Goal: Navigation & Orientation: Find specific page/section

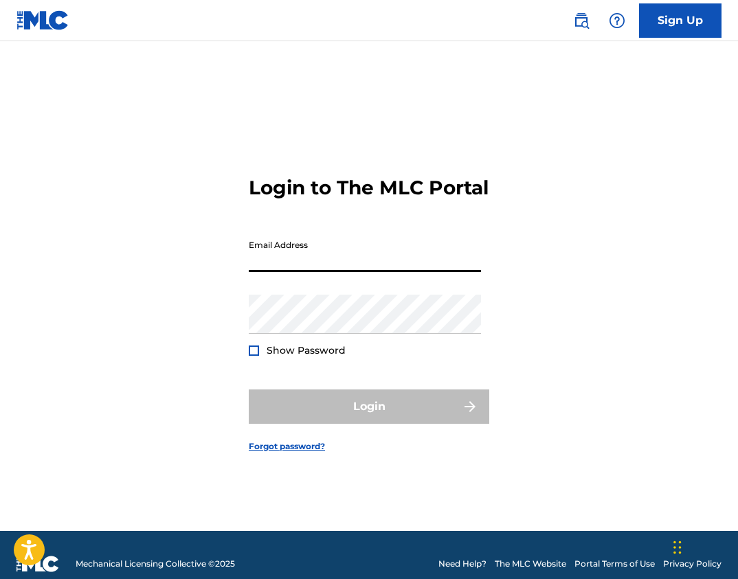
click at [321, 272] on input "Email Address" at bounding box center [365, 252] width 232 height 39
drag, startPoint x: 400, startPoint y: 273, endPoint x: 249, endPoint y: 273, distance: 151.8
click at [249, 272] on input "[EMAIL_ADDRESS][DOMAIN_NAME]" at bounding box center [365, 252] width 232 height 39
type input "[EMAIL_ADDRESS][DOMAIN_NAME]"
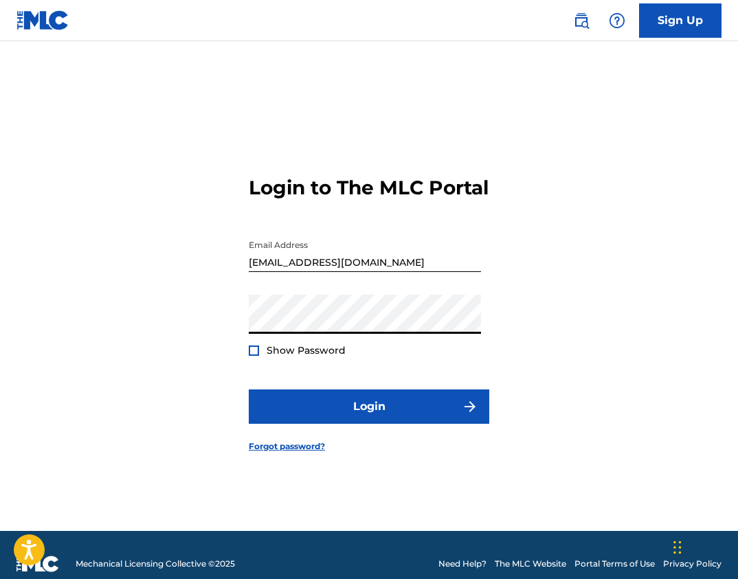
click at [252, 356] on div at bounding box center [254, 350] width 10 height 10
click at [252, 354] on img at bounding box center [254, 351] width 8 height 8
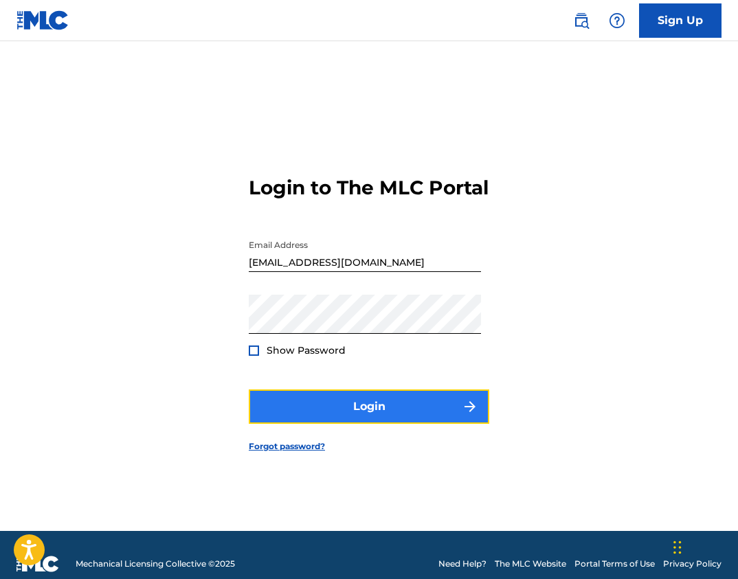
click at [378, 420] on button "Login" at bounding box center [369, 406] width 240 height 34
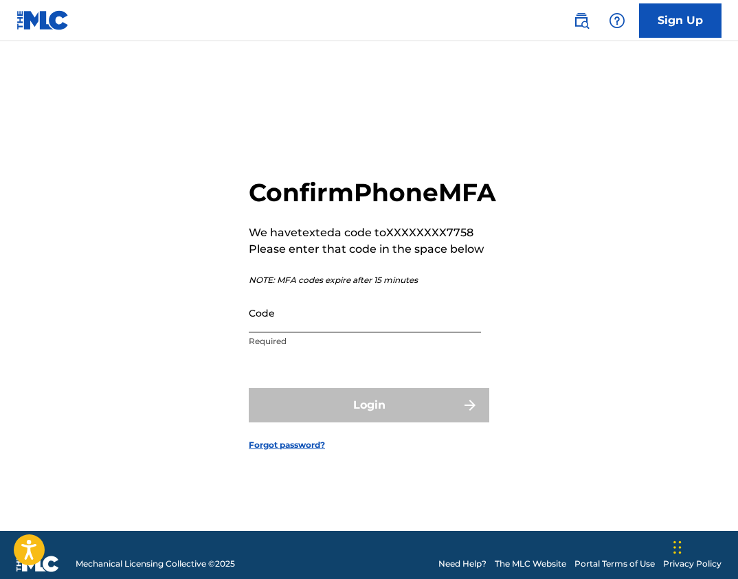
click at [323, 332] on input "Code" at bounding box center [365, 312] width 232 height 39
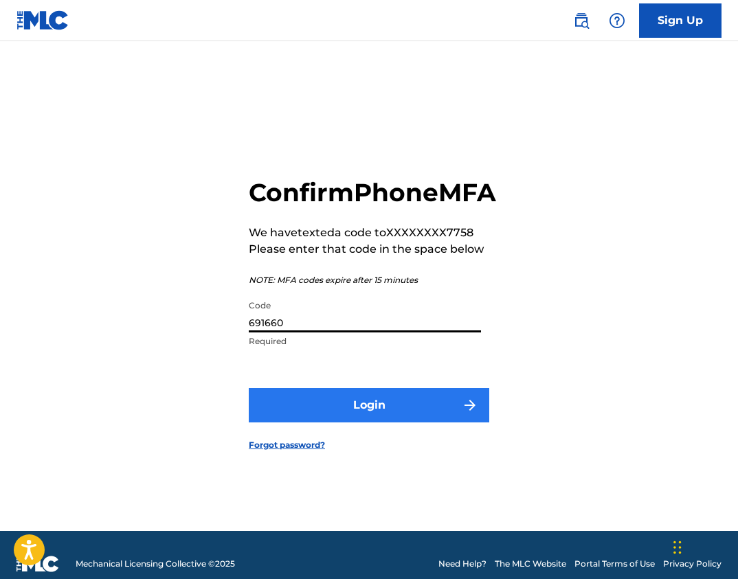
type input "691660"
click at [375, 419] on button "Login" at bounding box center [369, 405] width 240 height 34
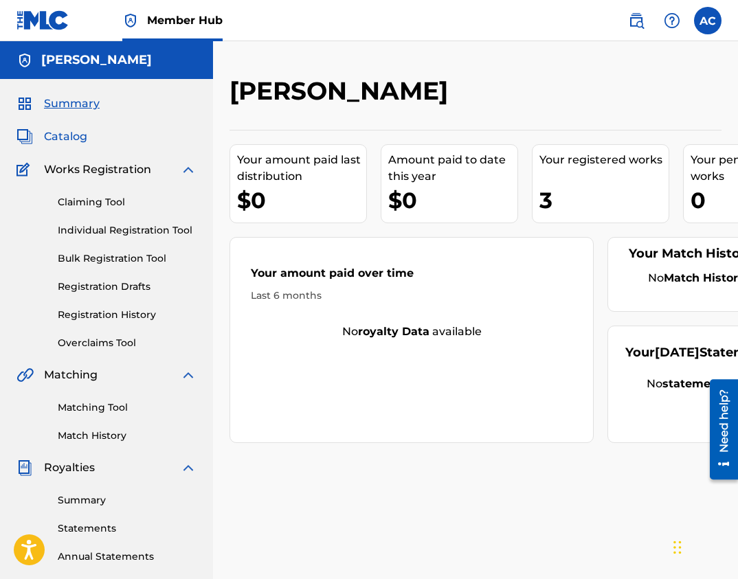
click at [62, 137] on span "Catalog" at bounding box center [65, 136] width 43 height 16
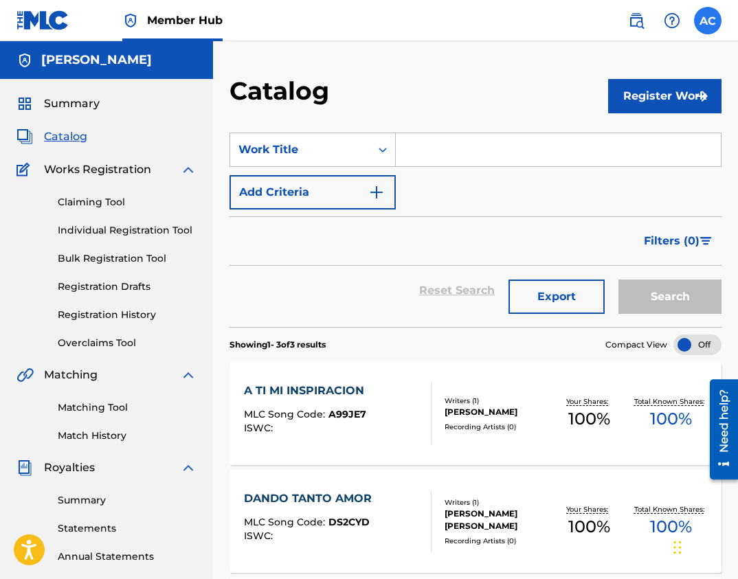
click at [706, 23] on label at bounding box center [707, 20] width 27 height 27
click at [707, 21] on input "AC [PERSON_NAME] [EMAIL_ADDRESS][DOMAIN_NAME] Notification Preferences Profile …" at bounding box center [707, 21] width 0 height 0
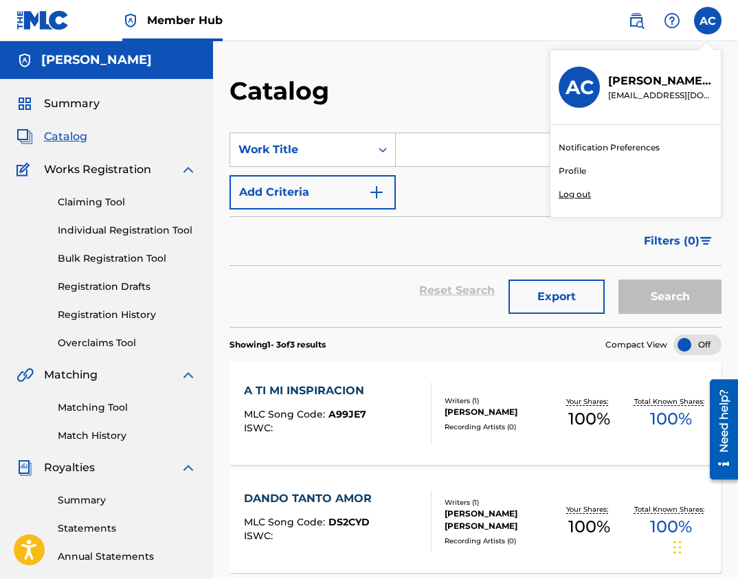
click at [576, 194] on p "Log out" at bounding box center [574, 194] width 32 height 12
click at [707, 21] on input "AC [PERSON_NAME] [EMAIL_ADDRESS][DOMAIN_NAME] Notification Preferences Profile …" at bounding box center [707, 21] width 0 height 0
